Goal: Information Seeking & Learning: Learn about a topic

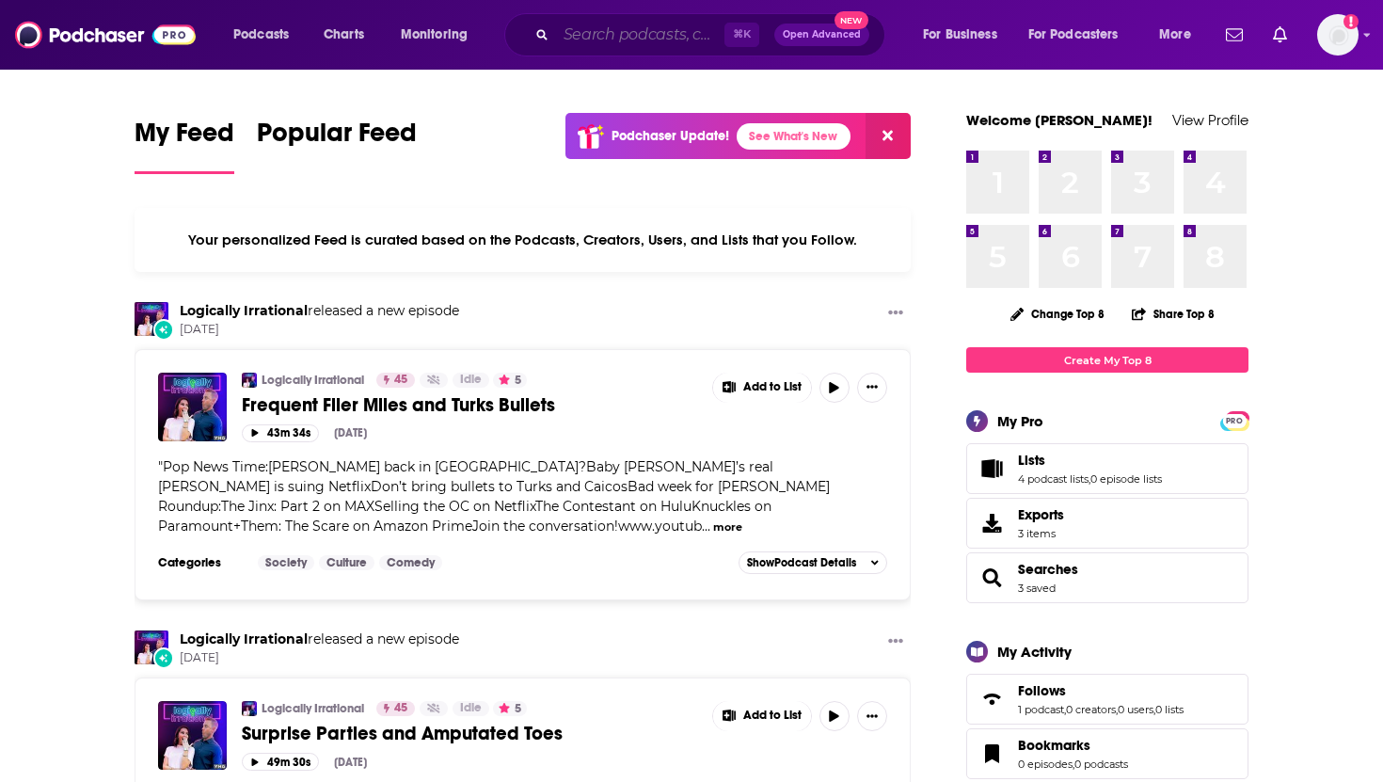
click at [658, 38] on input "Search podcasts, credits, & more..." at bounding box center [640, 35] width 168 height 30
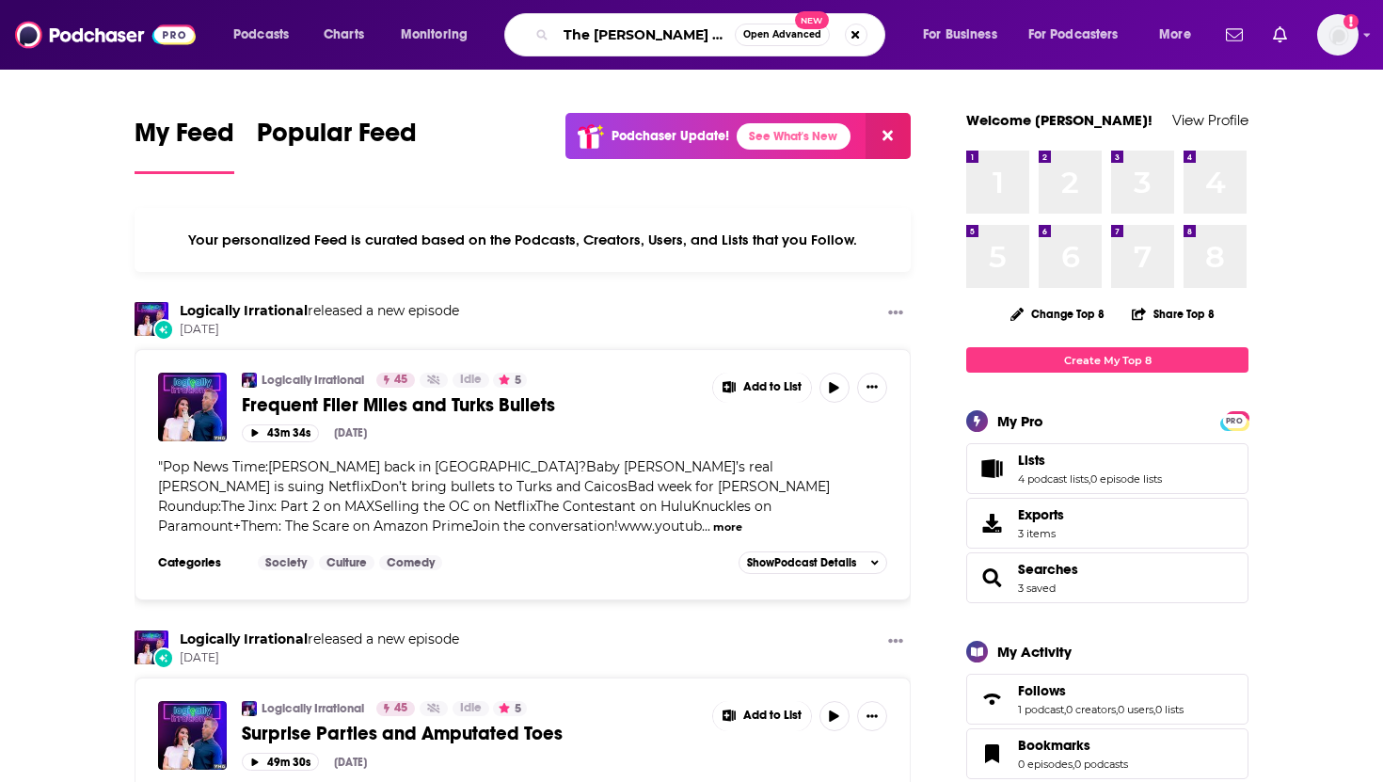
type input "The [PERSON_NAME] Show"
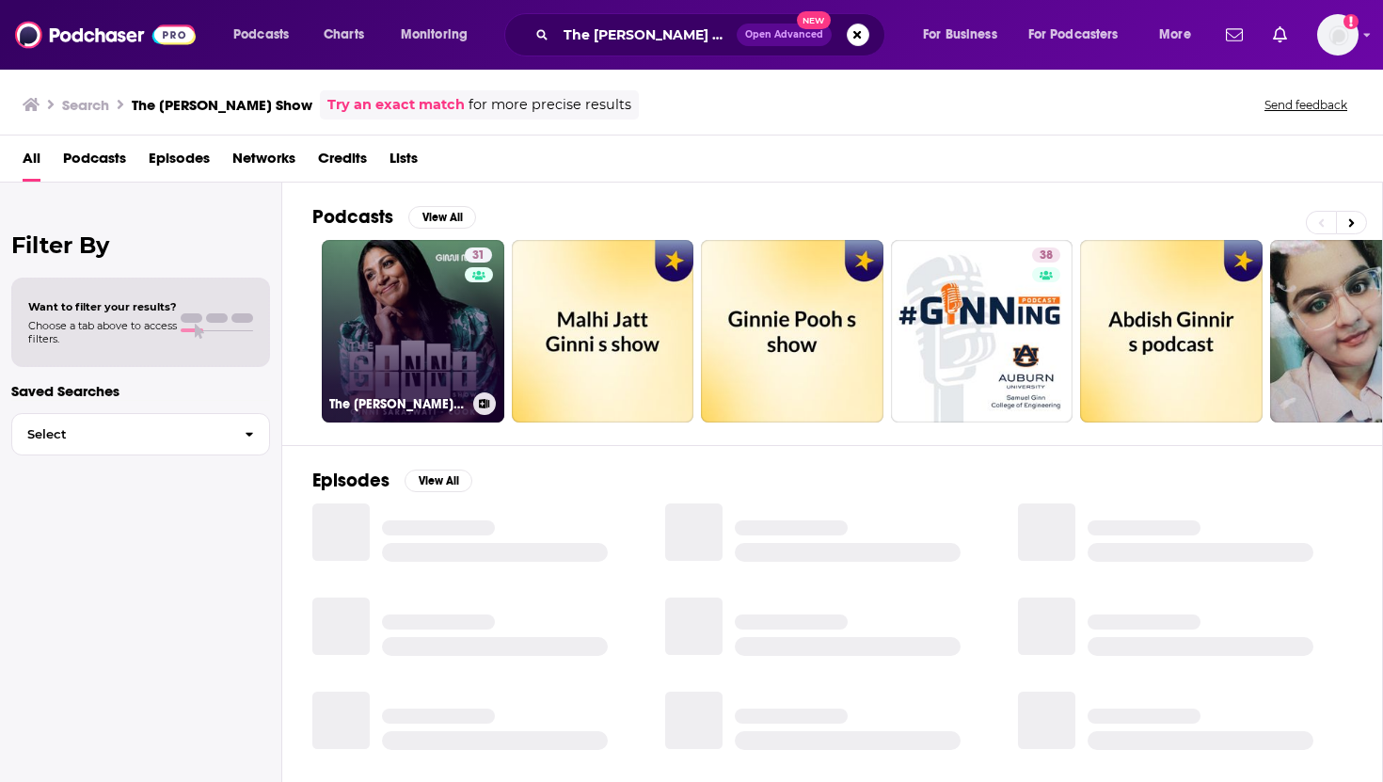
click at [409, 315] on link "31 The [PERSON_NAME] Show" at bounding box center [413, 331] width 182 height 182
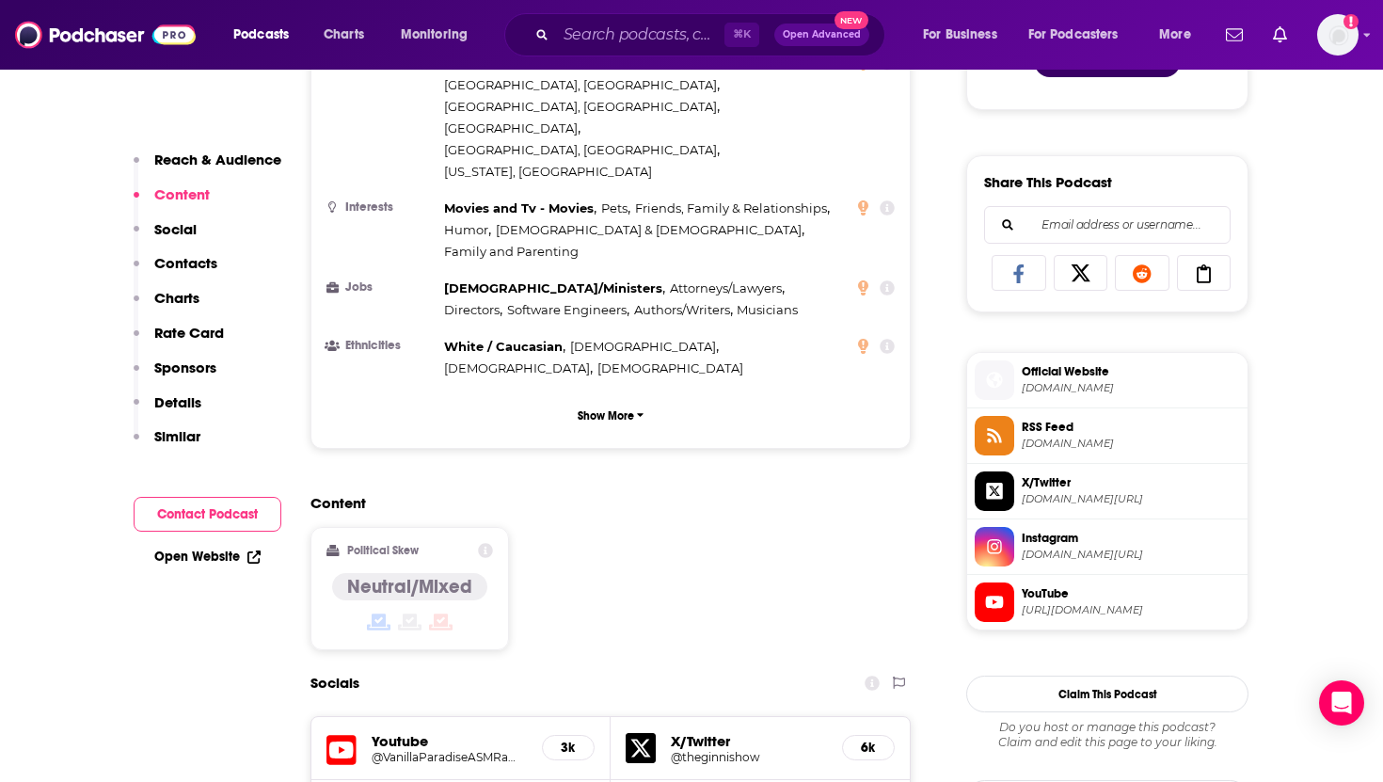
scroll to position [505, 0]
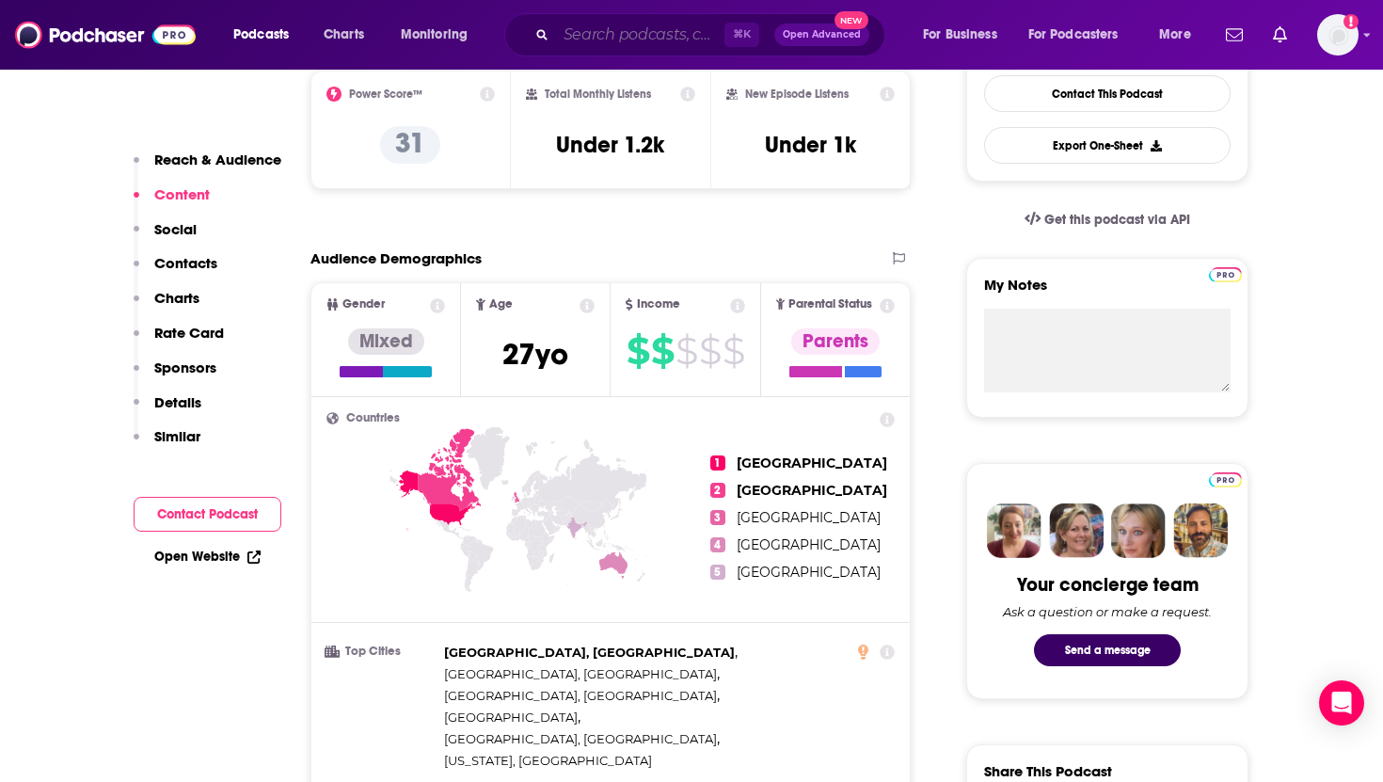
click at [610, 35] on input "Search podcasts, credits, & more..." at bounding box center [640, 35] width 168 height 30
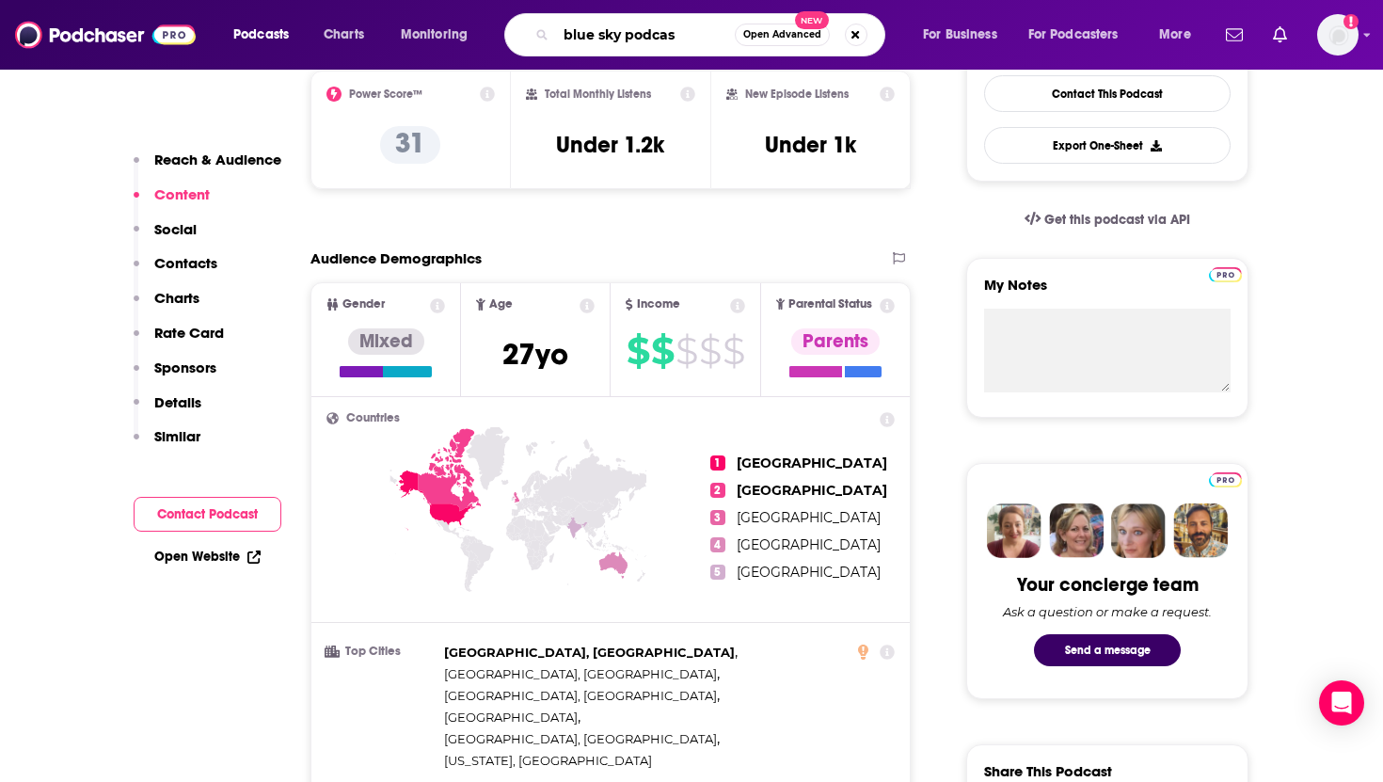
type input "blue sky podcast"
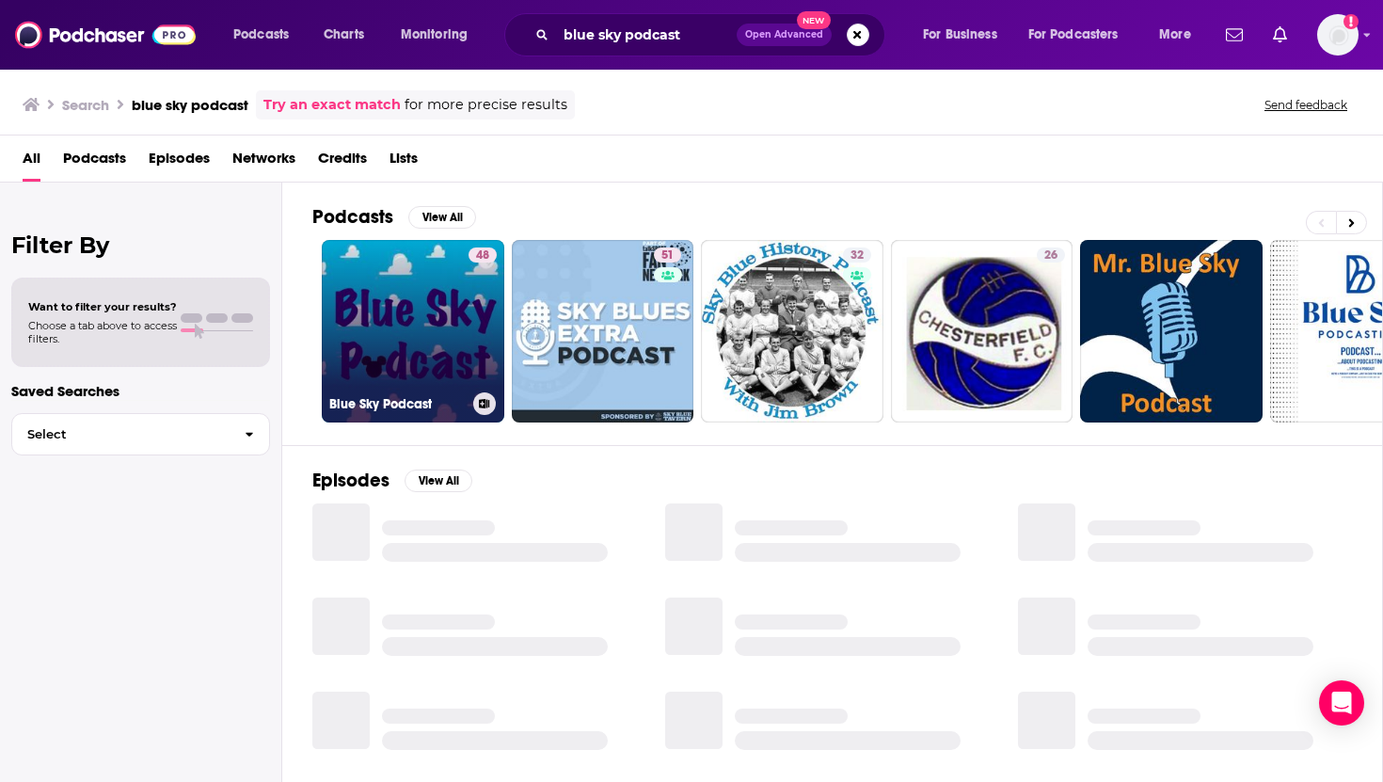
click at [420, 316] on link "48 Blue Sky Podcast" at bounding box center [413, 331] width 182 height 182
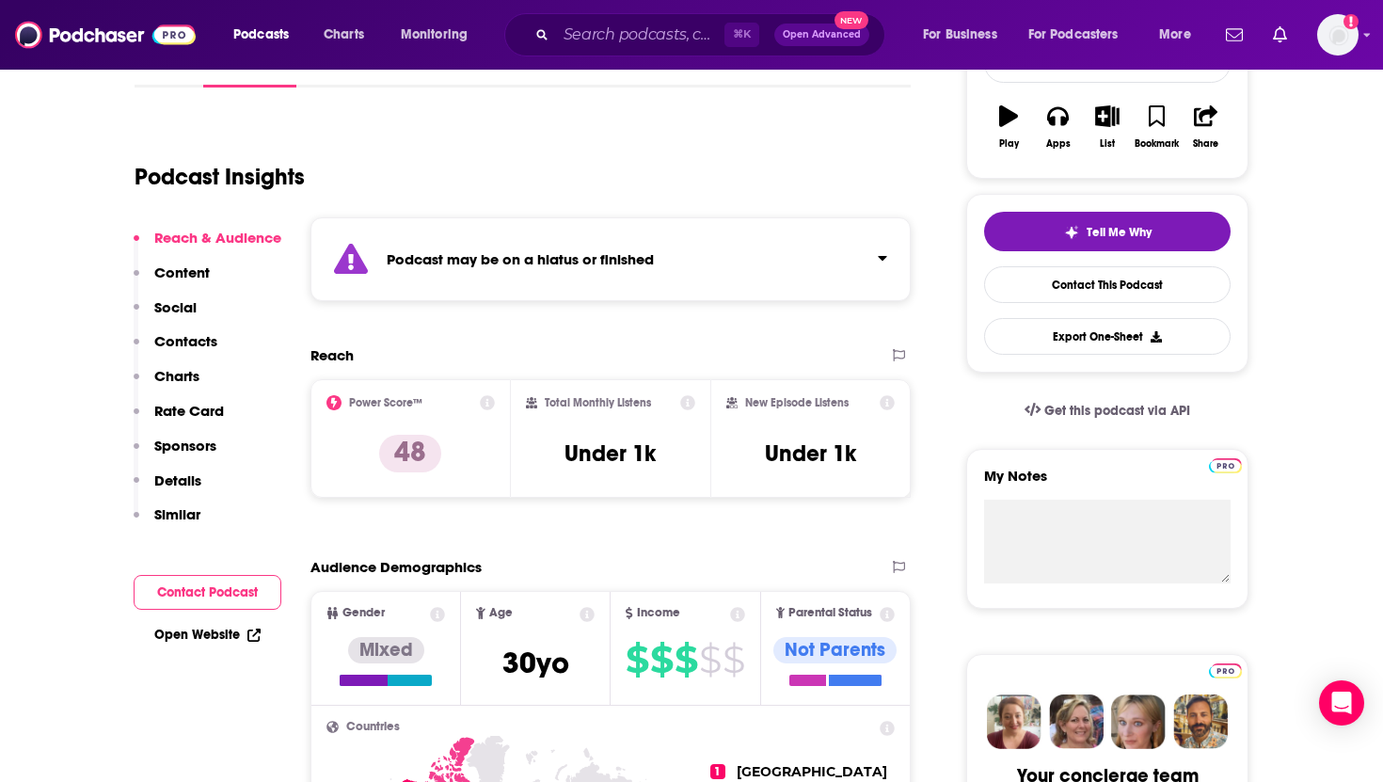
scroll to position [427, 0]
